Goal: Task Accomplishment & Management: Use online tool/utility

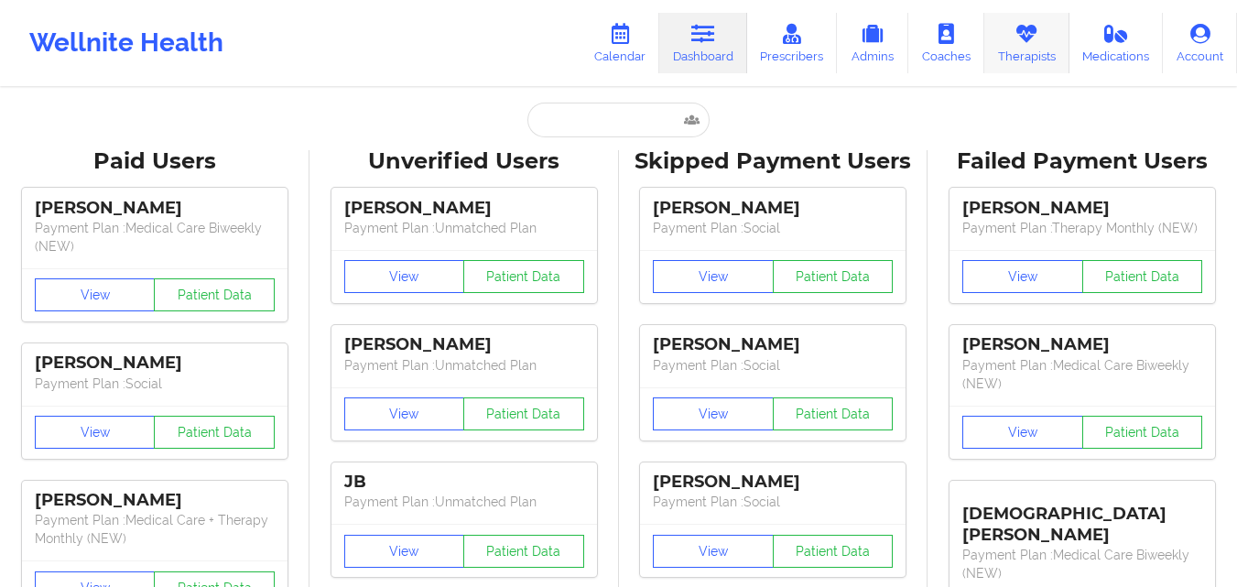
click at [1017, 30] on icon at bounding box center [1026, 34] width 24 height 20
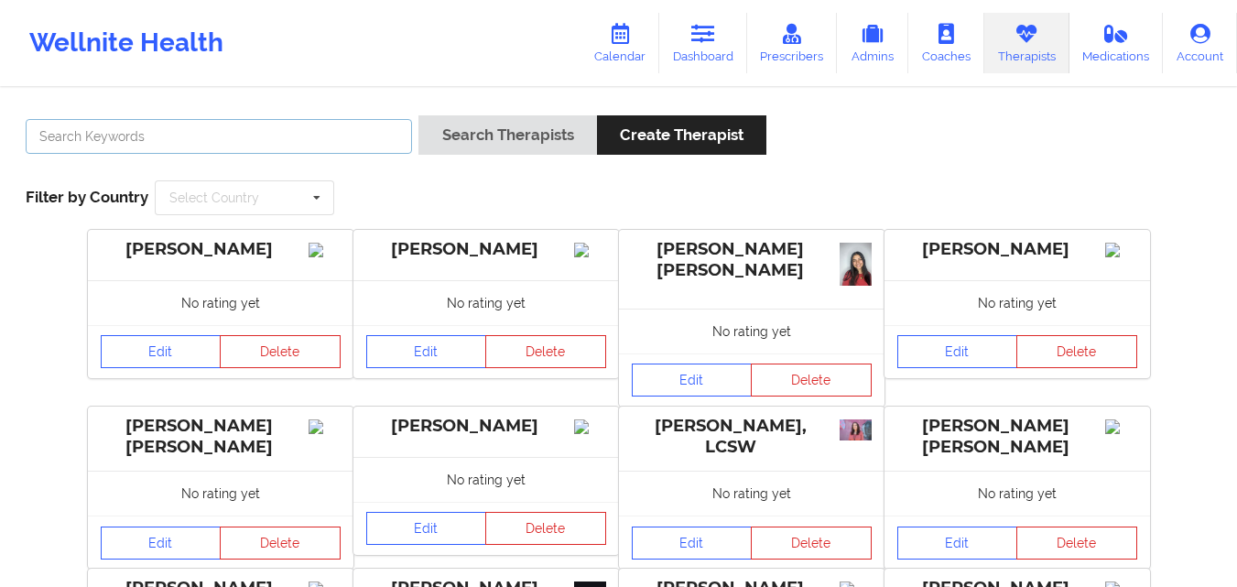
click at [288, 125] on input "text" at bounding box center [219, 136] width 386 height 35
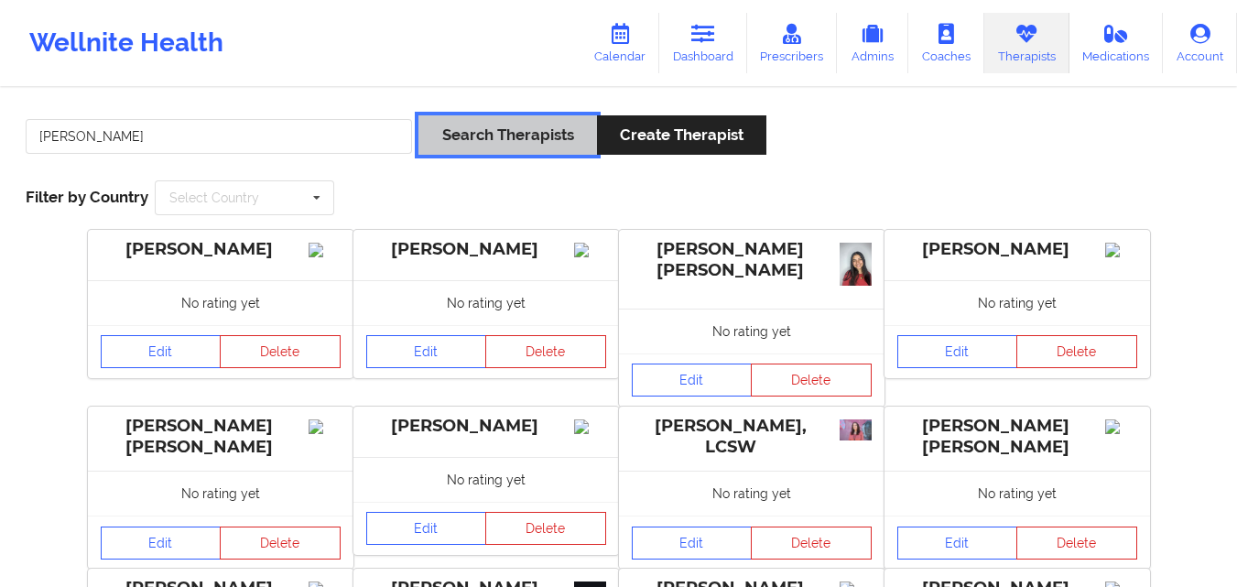
click at [491, 129] on button "Search Therapists" at bounding box center [507, 134] width 178 height 39
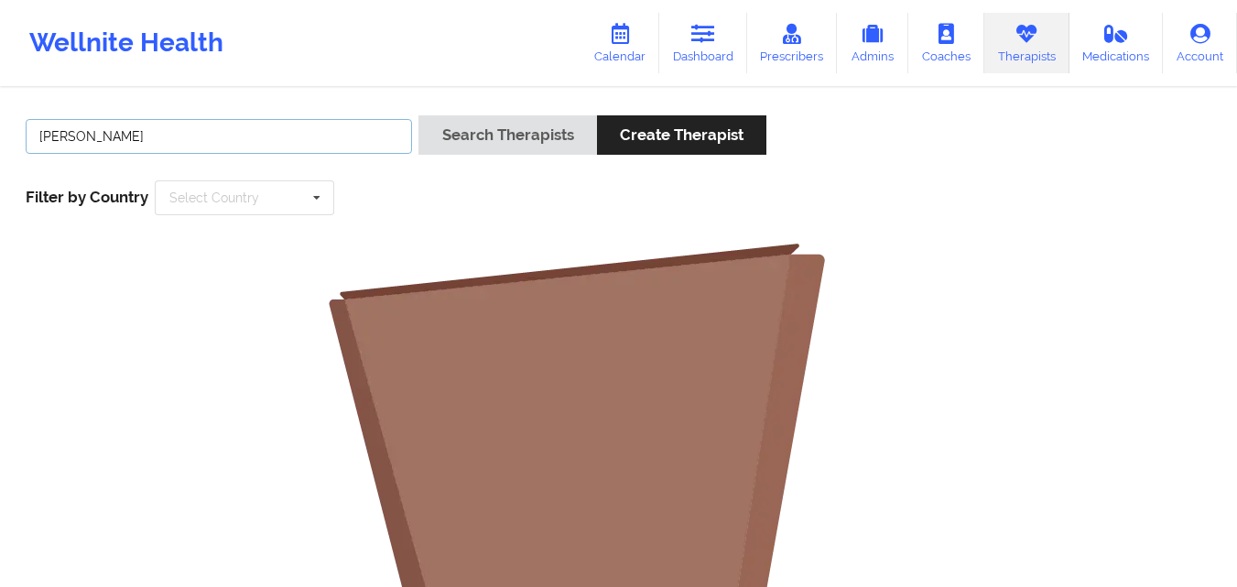
click at [82, 140] on input "sharon hopkins" at bounding box center [219, 136] width 386 height 35
type input "hopkins"
click at [418, 115] on button "Search Therapists" at bounding box center [507, 134] width 178 height 39
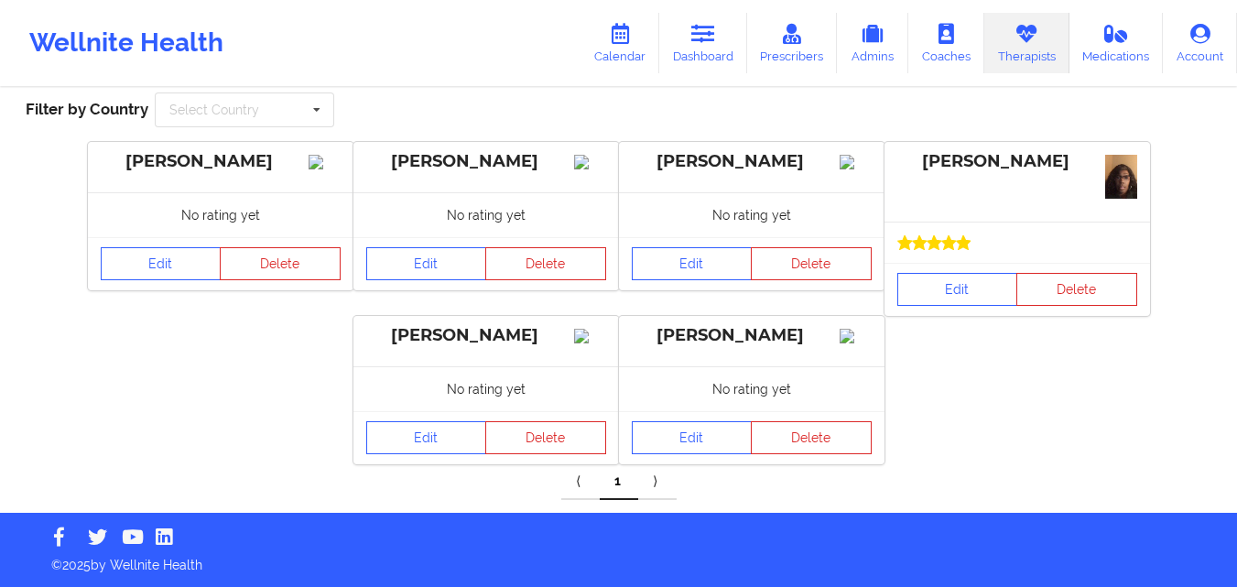
scroll to position [105, 0]
click at [962, 273] on link "Edit" at bounding box center [957, 289] width 121 height 33
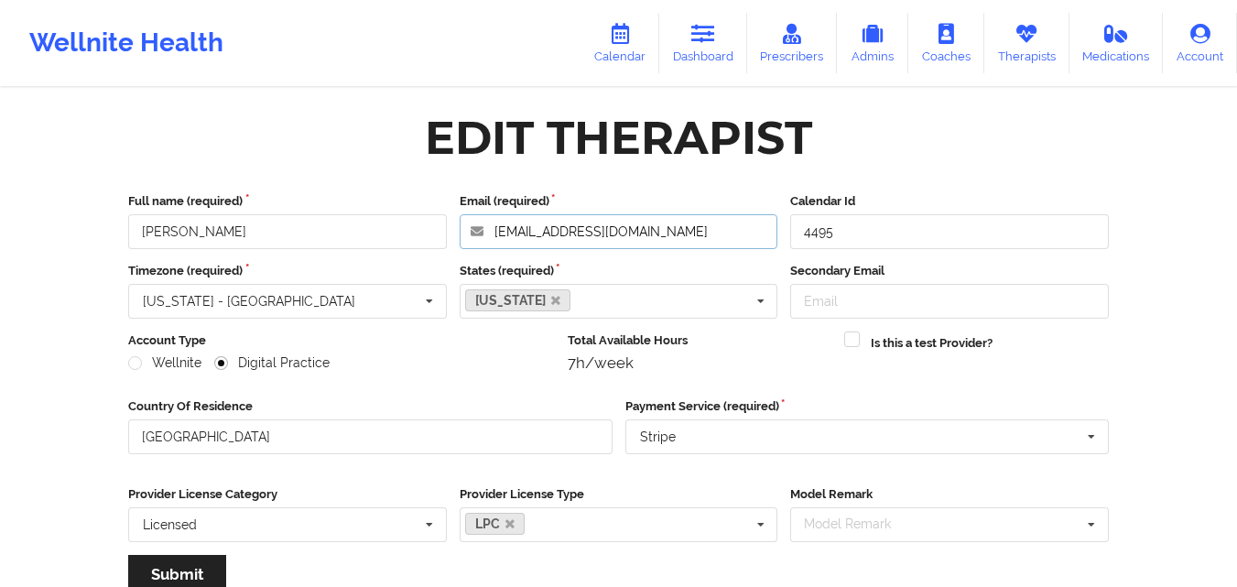
click at [645, 233] on input "sharhop39@gmail.com" at bounding box center [619, 231] width 319 height 35
click at [696, 236] on input "sharhop39@gmail.com" at bounding box center [619, 231] width 319 height 35
click at [1044, 39] on link "Therapists" at bounding box center [1026, 43] width 85 height 60
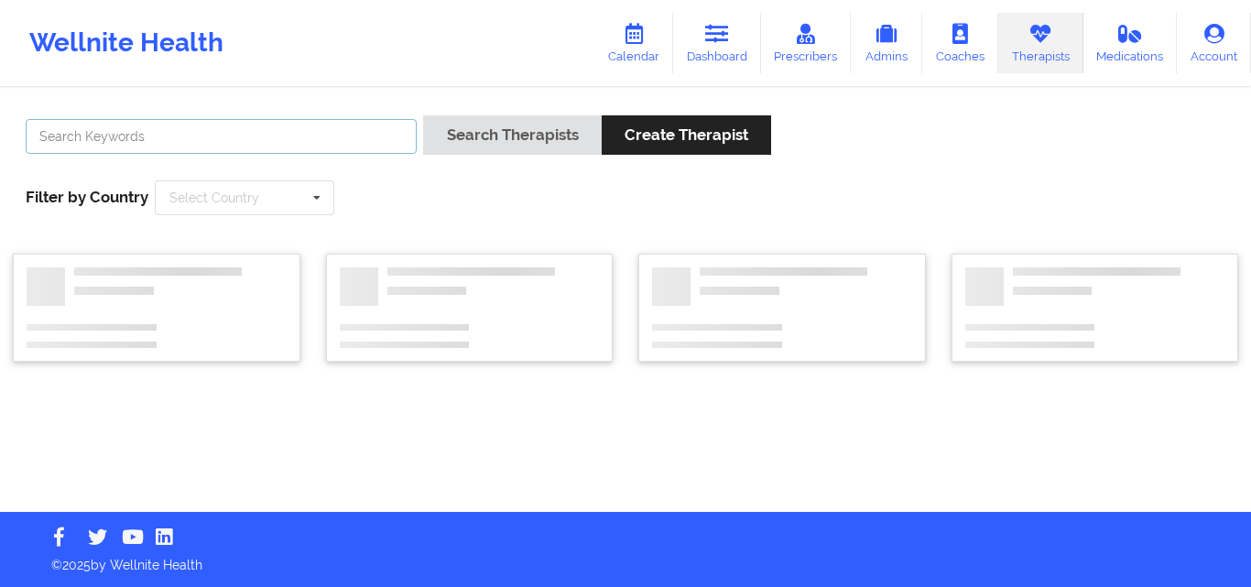
click at [374, 151] on input "text" at bounding box center [221, 136] width 391 height 35
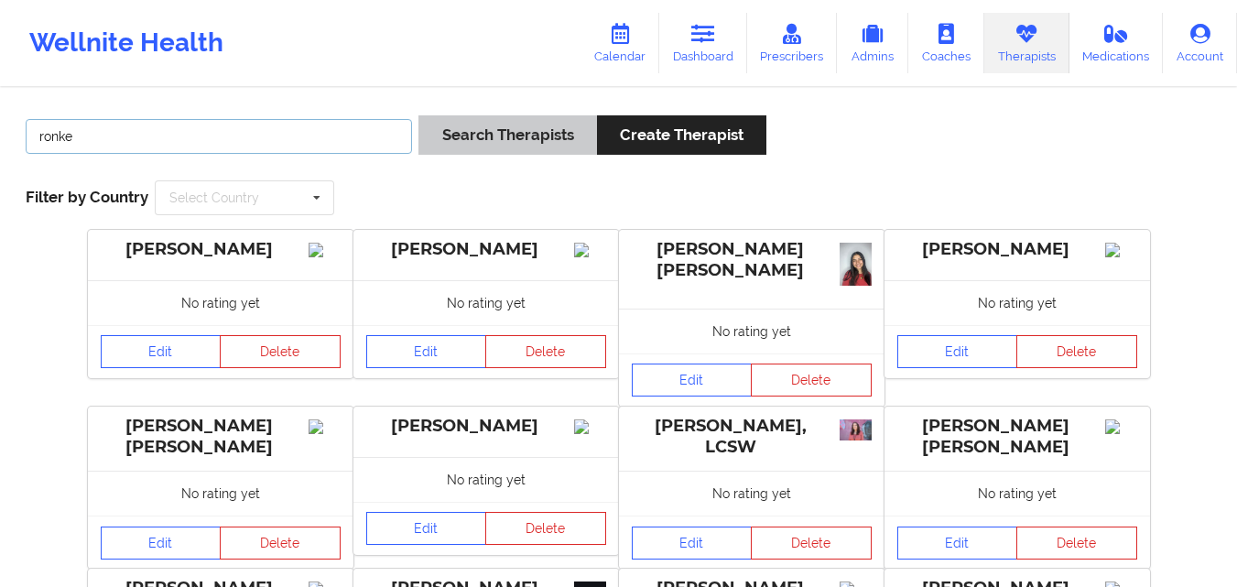
type input "ronke"
click at [537, 138] on button "Search Therapists" at bounding box center [507, 134] width 178 height 39
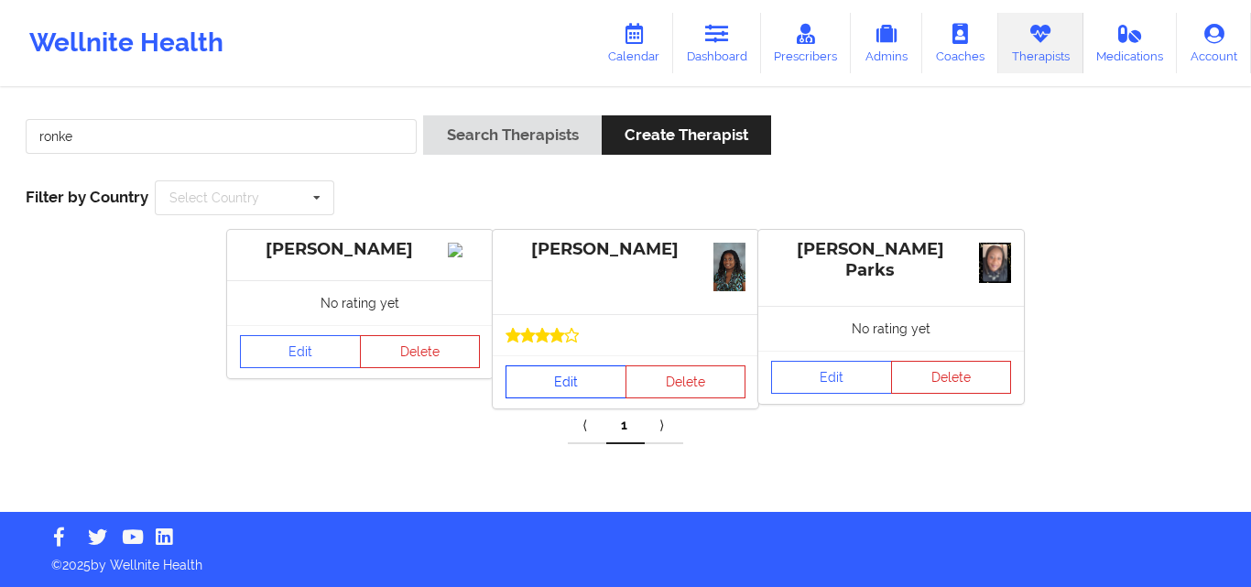
click at [563, 384] on link "Edit" at bounding box center [565, 381] width 121 height 33
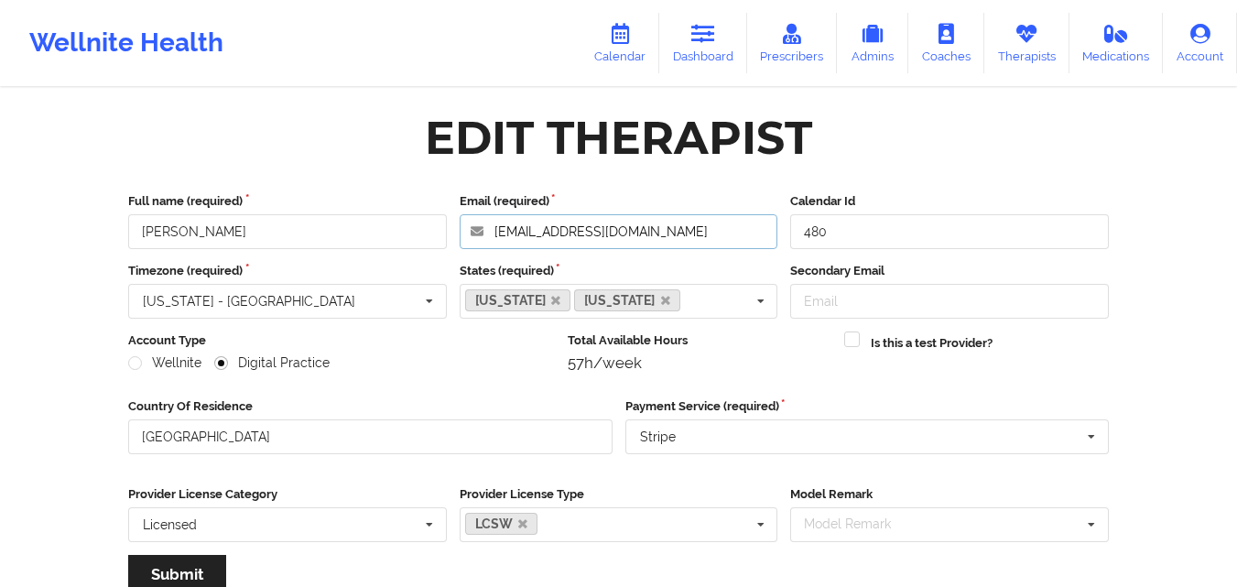
click at [723, 233] on input "ama@yourlifeisyourwealth.com" at bounding box center [619, 231] width 319 height 35
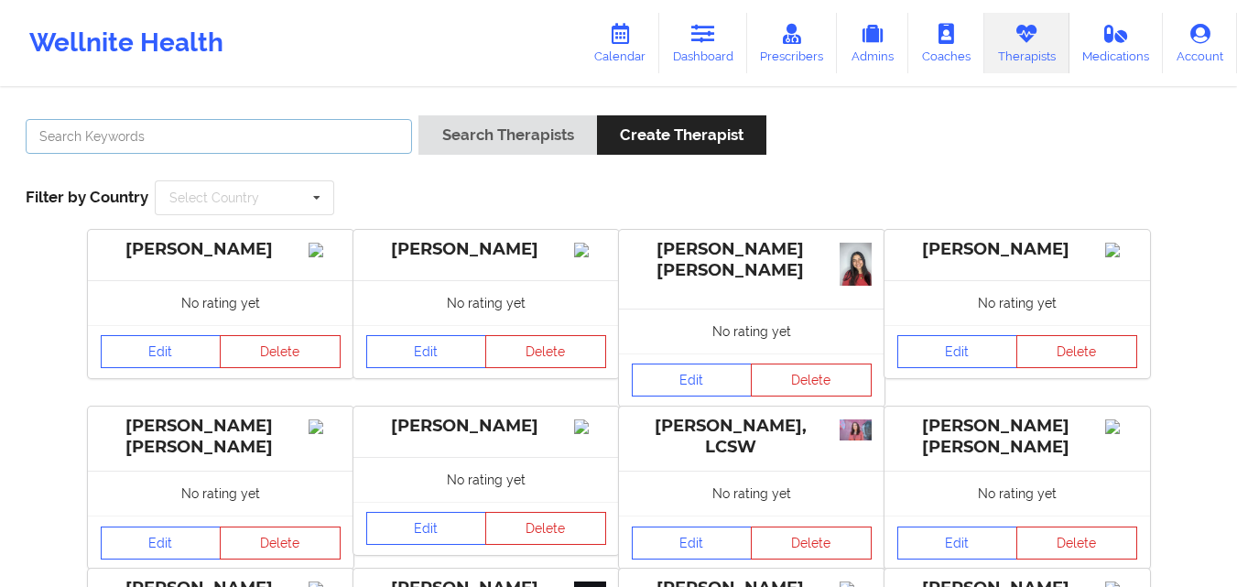
click at [180, 153] on input "text" at bounding box center [219, 136] width 386 height 35
click at [418, 115] on button "Search Therapists" at bounding box center [507, 134] width 178 height 39
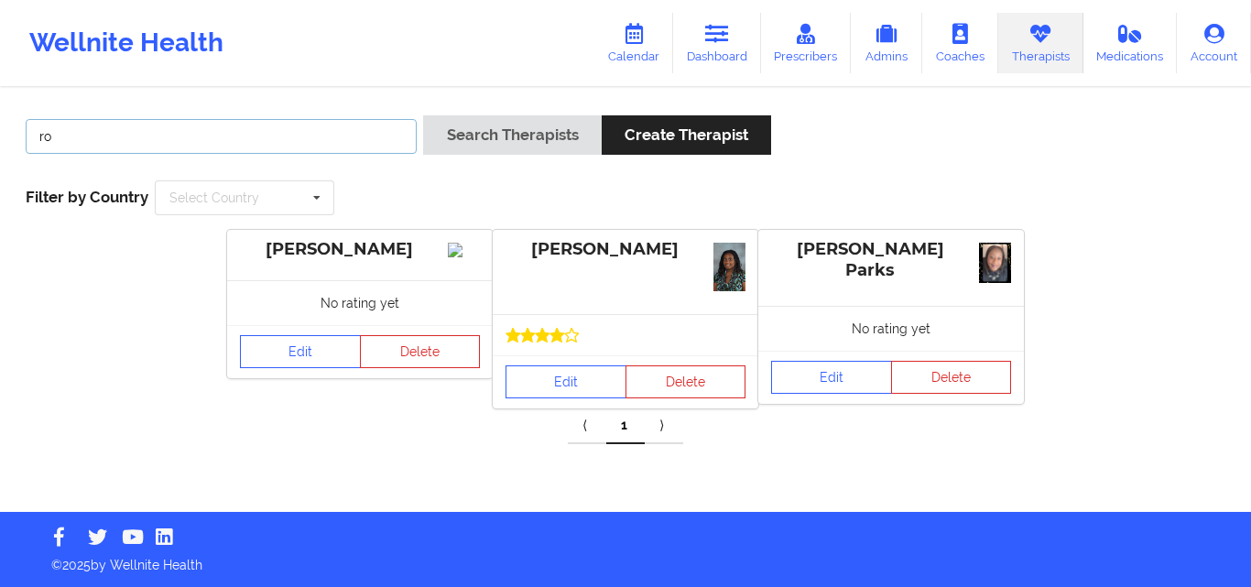
type input "r"
click at [423, 115] on button "Search Therapists" at bounding box center [512, 134] width 178 height 39
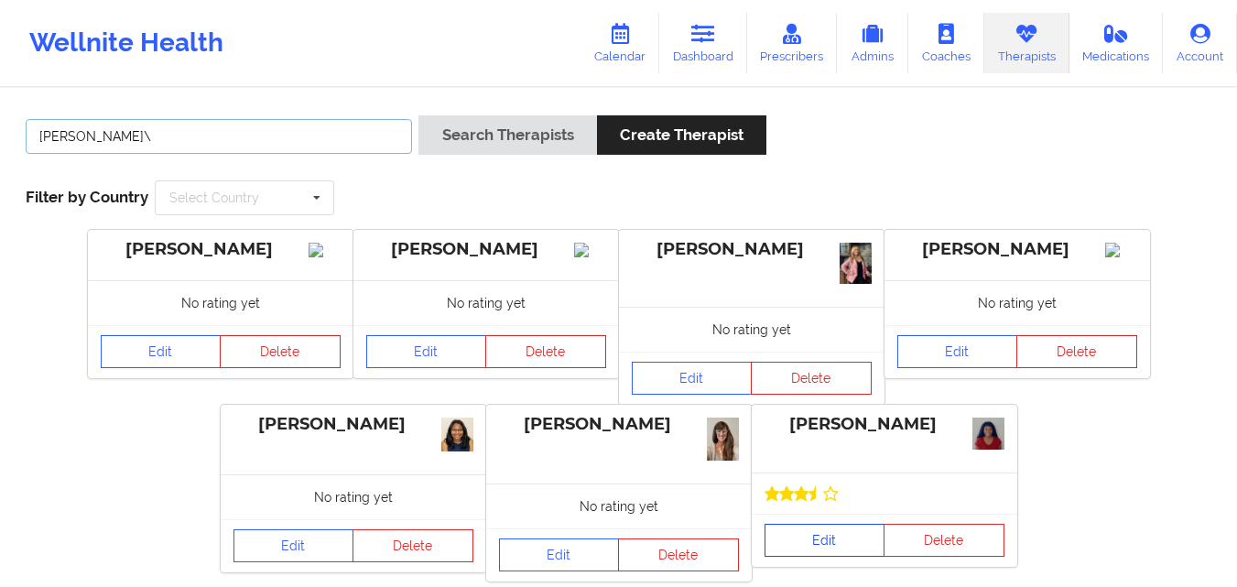
type input "janell\"
click at [834, 521] on div "Edit Delete" at bounding box center [885, 540] width 266 height 53
click at [841, 539] on link "Edit" at bounding box center [824, 540] width 121 height 33
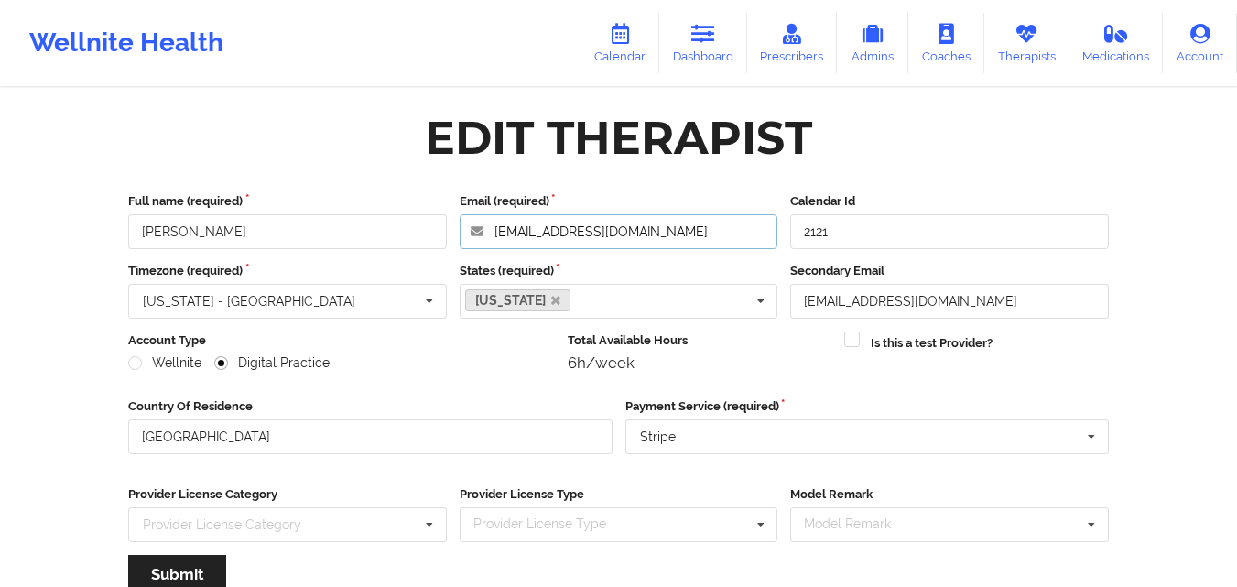
drag, startPoint x: 677, startPoint y: 226, endPoint x: 471, endPoint y: 229, distance: 205.1
click at [471, 229] on input "jstallworth1130@gmail.com" at bounding box center [619, 231] width 319 height 35
click at [1034, 38] on icon at bounding box center [1026, 34] width 24 height 20
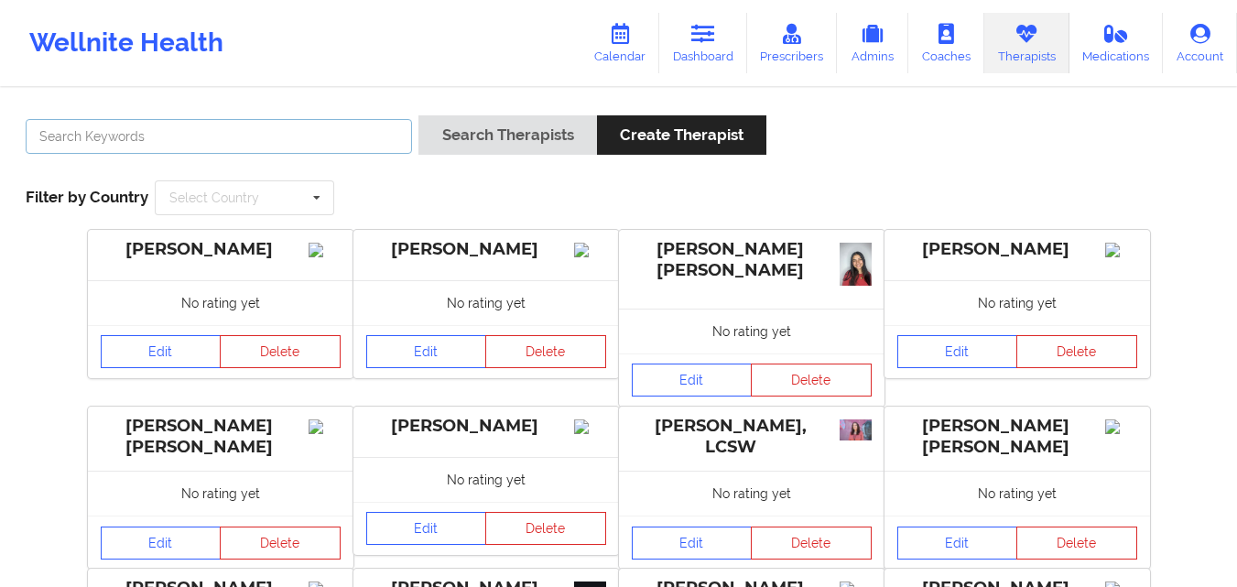
click at [229, 139] on input "text" at bounding box center [219, 136] width 386 height 35
click at [418, 115] on button "Search Therapists" at bounding box center [507, 134] width 178 height 39
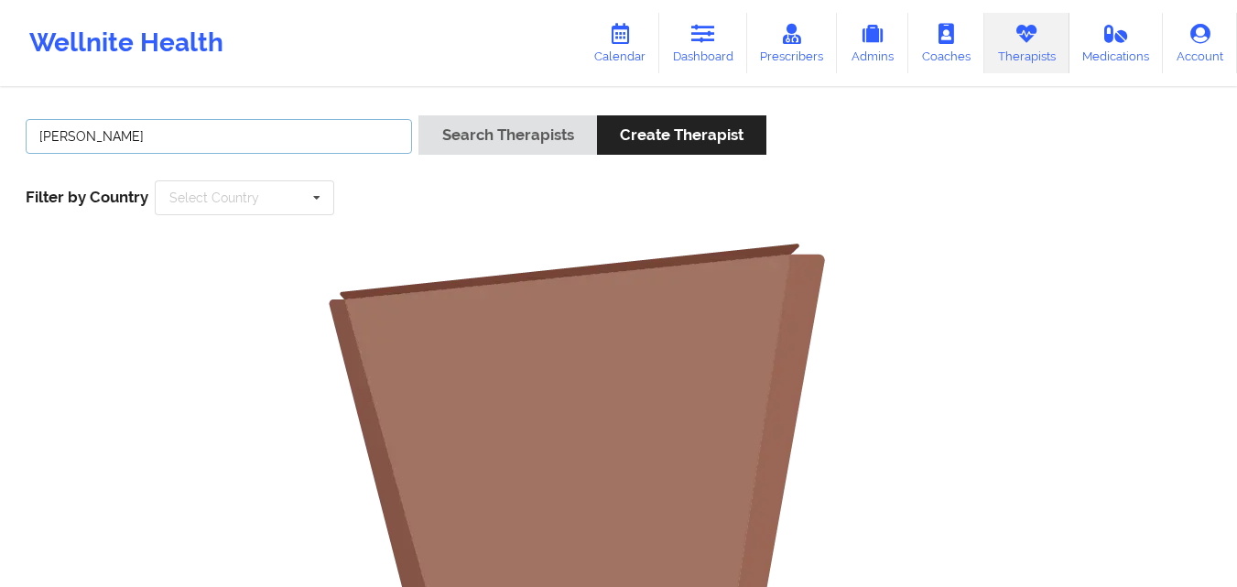
type input "sharice white"
click at [418, 115] on button "Search Therapists" at bounding box center [507, 134] width 178 height 39
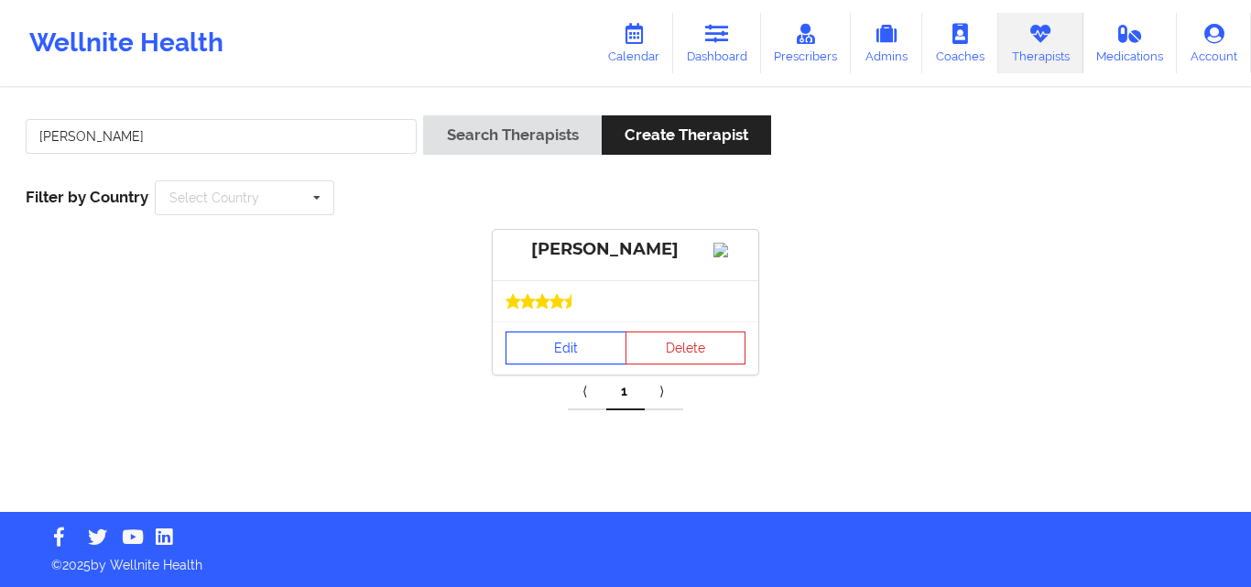
click at [576, 364] on link "Edit" at bounding box center [565, 347] width 121 height 33
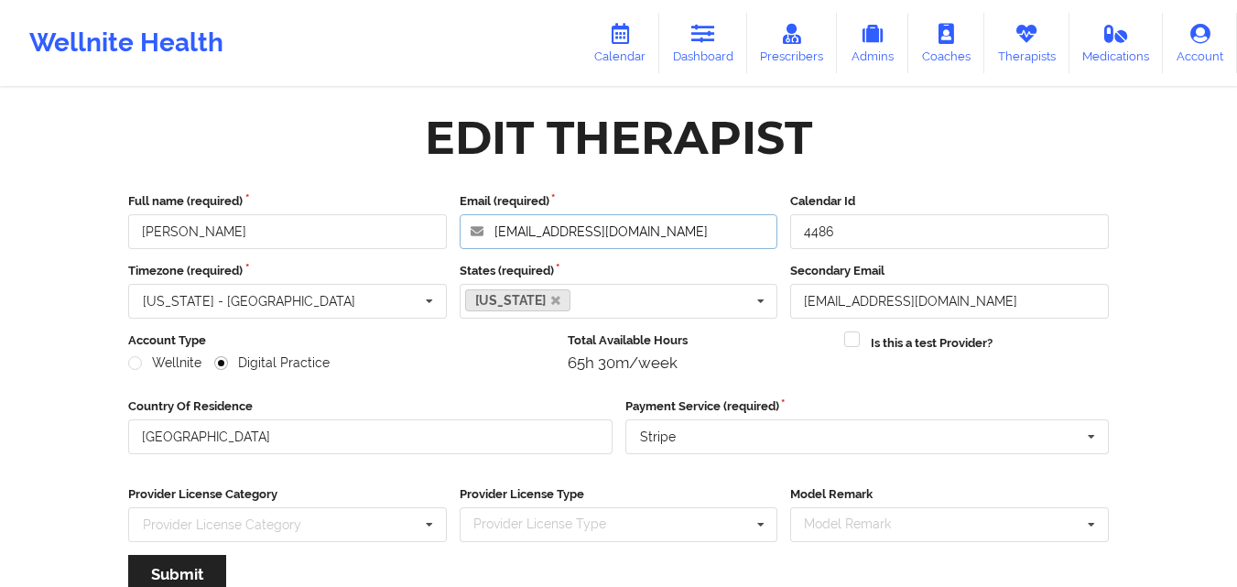
click at [647, 233] on input "sharicejw@gmail.com" at bounding box center [619, 231] width 319 height 35
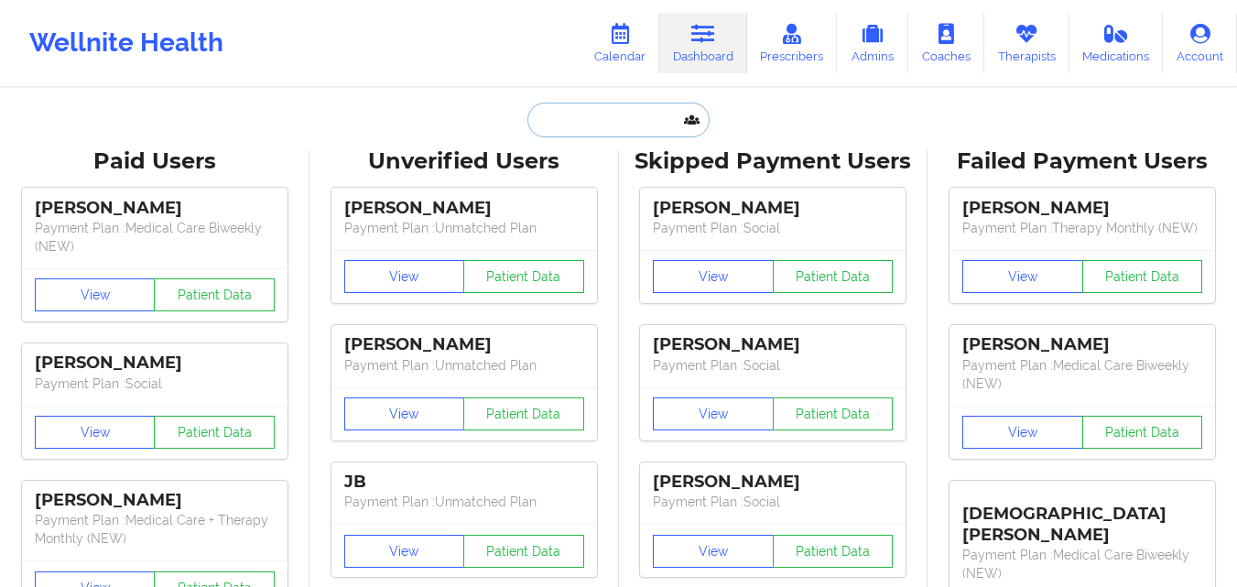
click at [579, 125] on input "text" at bounding box center [617, 120] width 181 height 35
paste input "[PERSON_NAME]"
type input "[PERSON_NAME]"
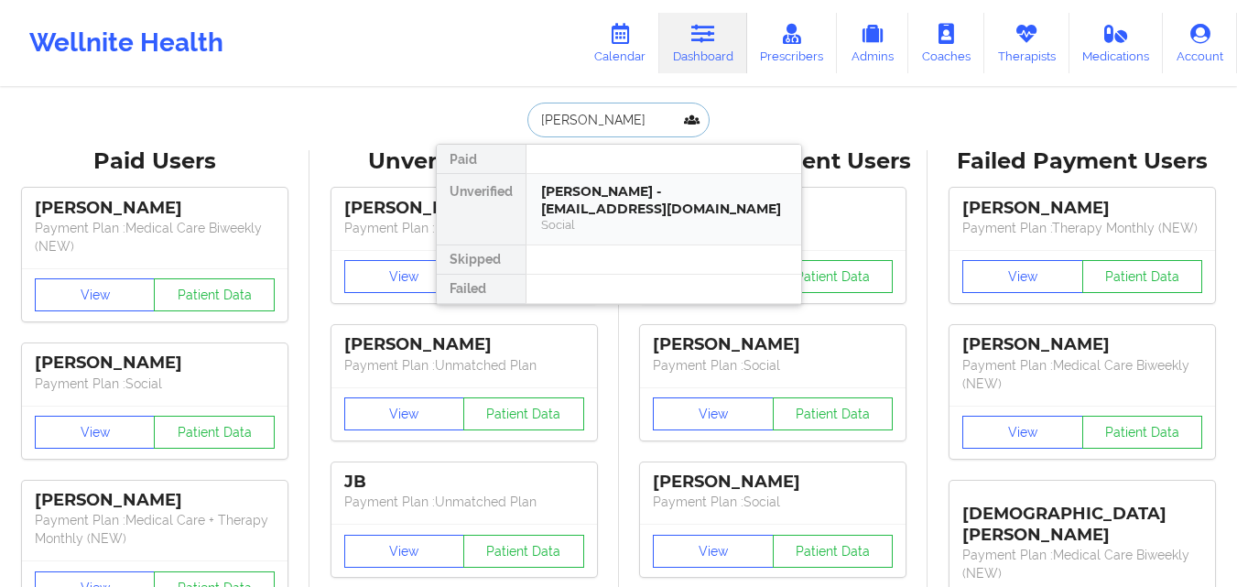
click at [621, 199] on div "[PERSON_NAME] - [EMAIL_ADDRESS][DOMAIN_NAME]" at bounding box center [663, 200] width 245 height 34
